Goal: Find specific page/section: Find specific page/section

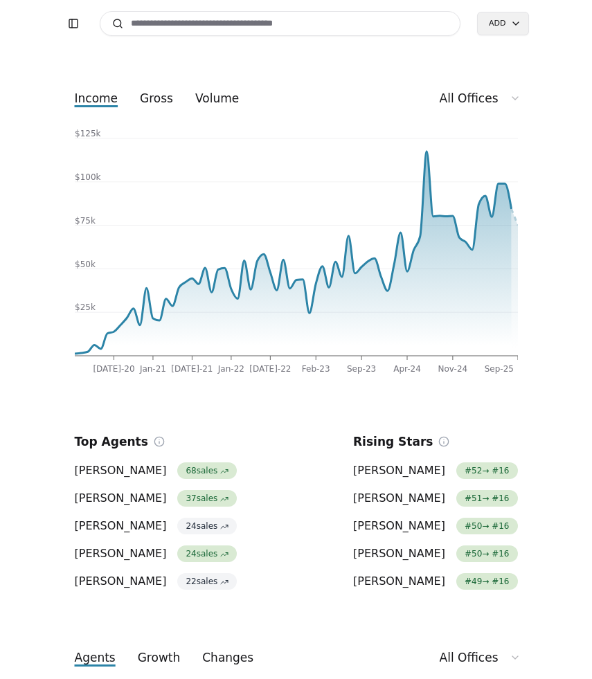
click at [269, 24] on input at bounding box center [280, 23] width 361 height 25
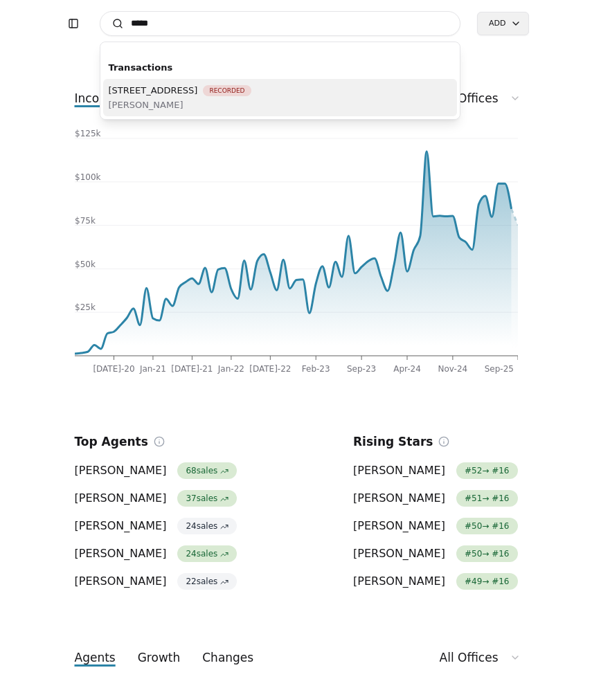
type input "*****"
click at [251, 103] on span "[PERSON_NAME]" at bounding box center [180, 105] width 143 height 15
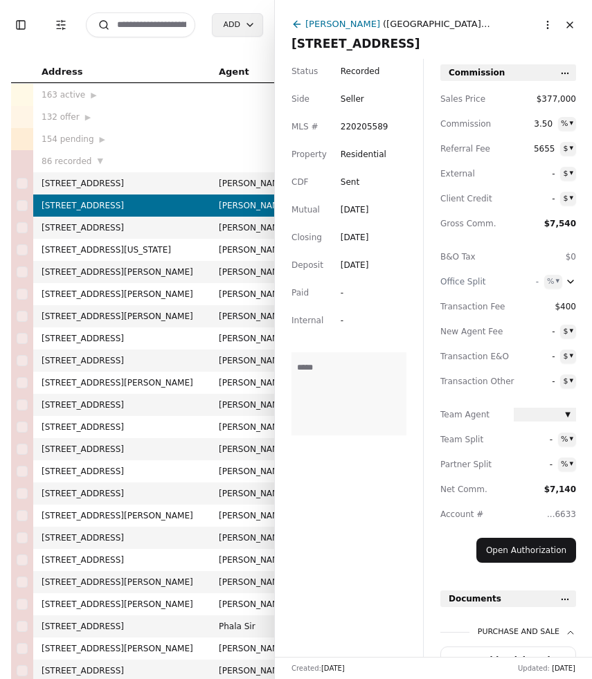
click at [545, 22] on html "Toggle Sidebar Transaction Filters Search Add Address Agent Close Side CD AA EM…" at bounding box center [296, 339] width 592 height 679
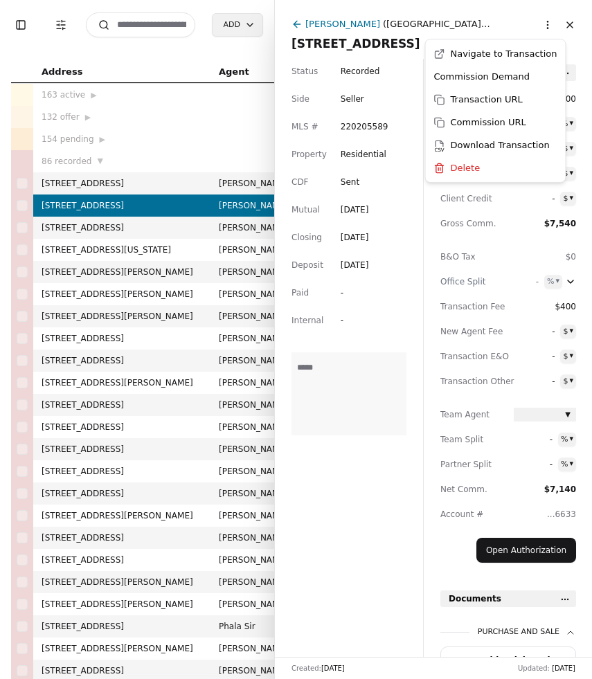
click at [545, 22] on html "Toggle Sidebar Transaction Filters Search Add Address Agent Close Side CD AA EM…" at bounding box center [296, 339] width 592 height 679
click at [524, 72] on div "Commission Demand" at bounding box center [495, 76] width 134 height 23
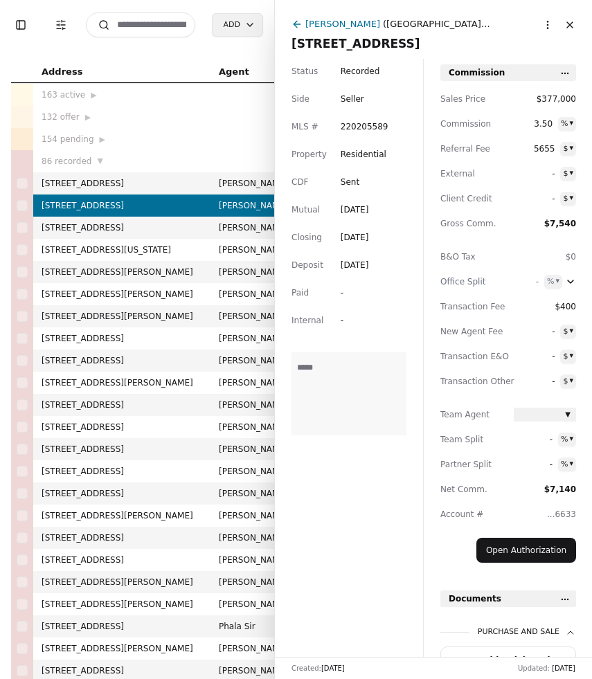
click at [575, 31] on button "Close" at bounding box center [570, 25] width 22 height 22
